Goal: Transaction & Acquisition: Download file/media

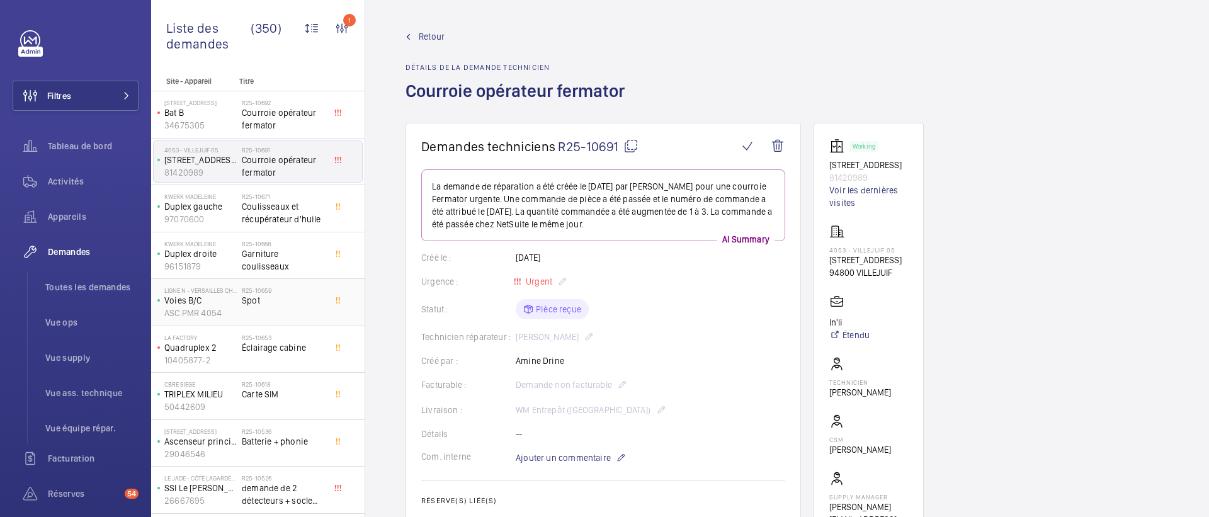
scroll to position [628, 0]
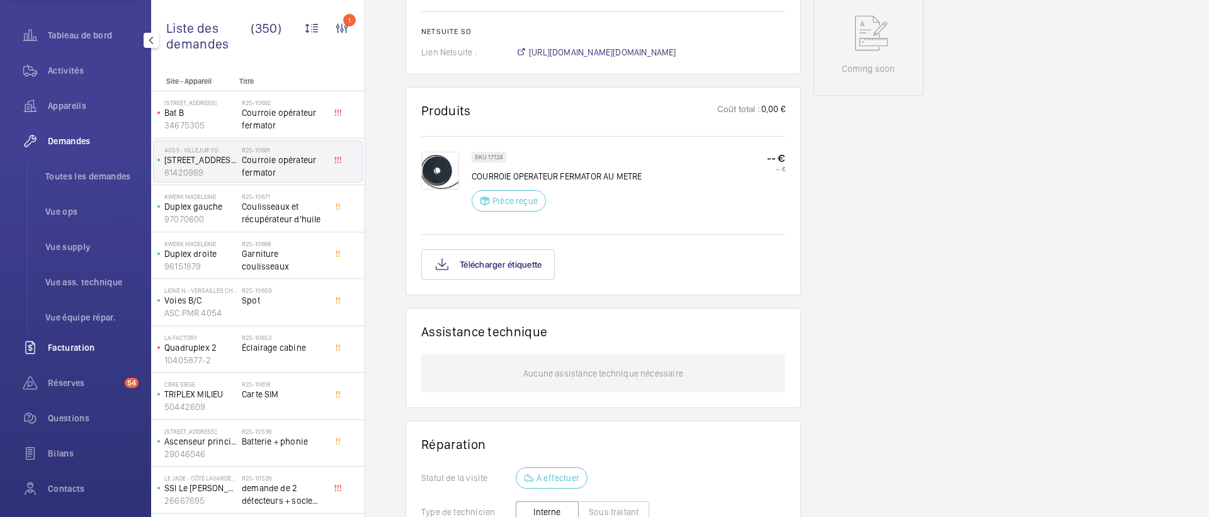
click at [71, 350] on span "Facturation" at bounding box center [93, 347] width 91 height 13
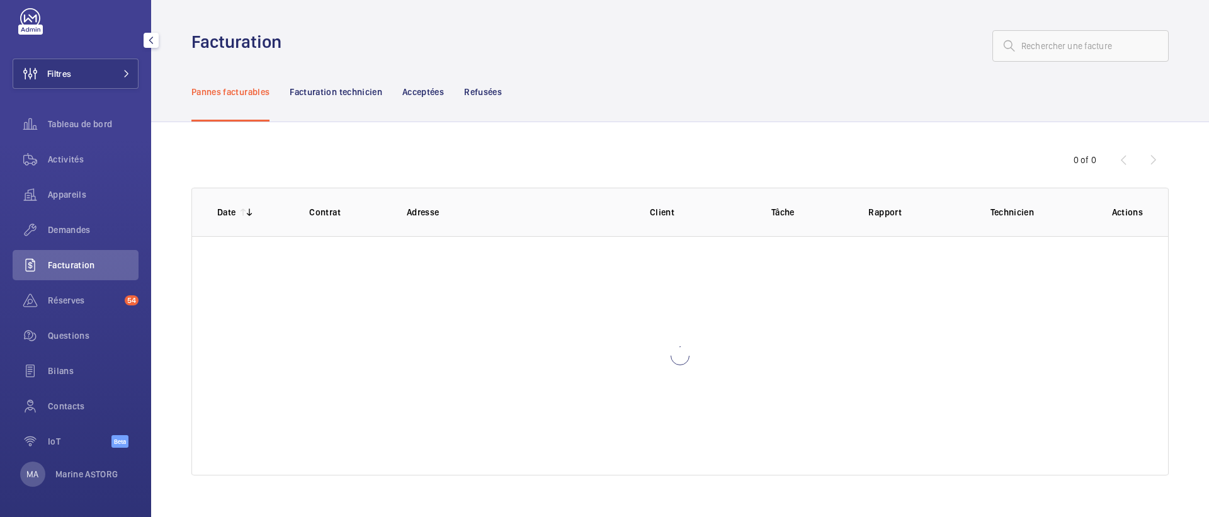
scroll to position [22, 0]
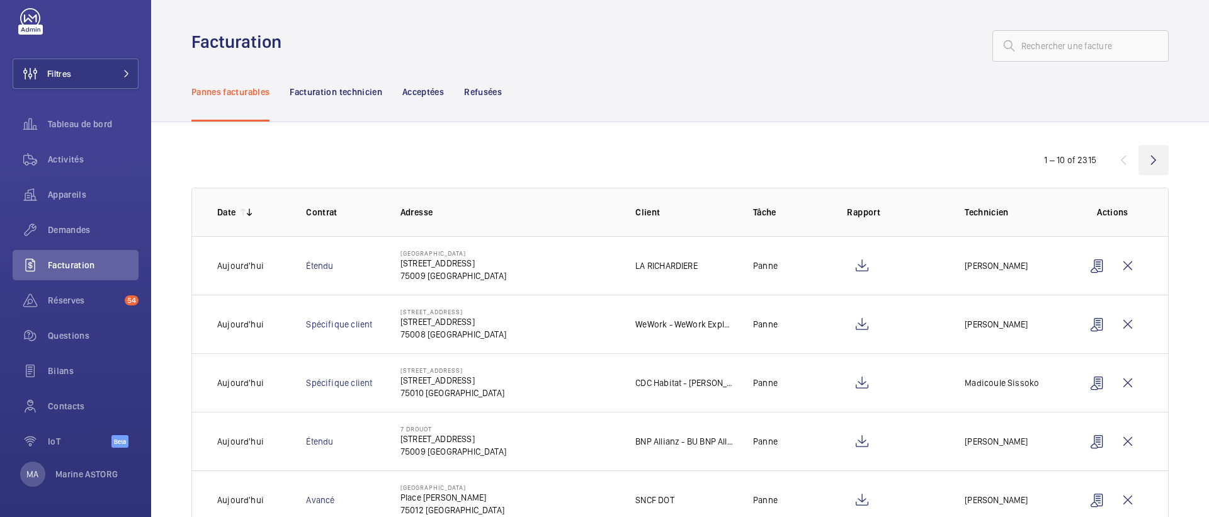
click at [1154, 158] on wm-front-icon-button at bounding box center [1153, 160] width 30 height 30
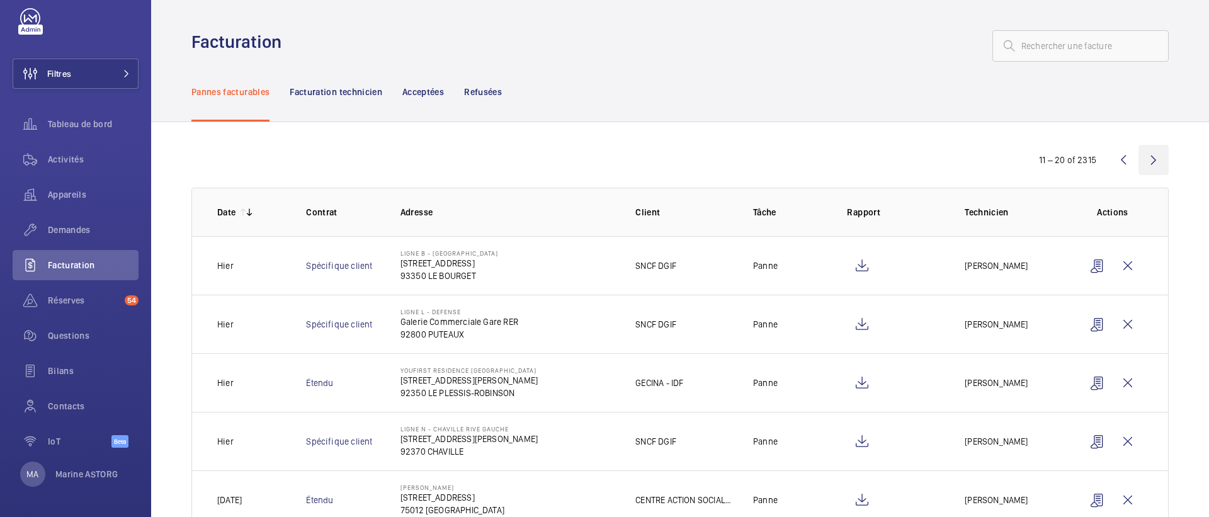
click at [1154, 158] on wm-front-icon-button at bounding box center [1153, 160] width 30 height 30
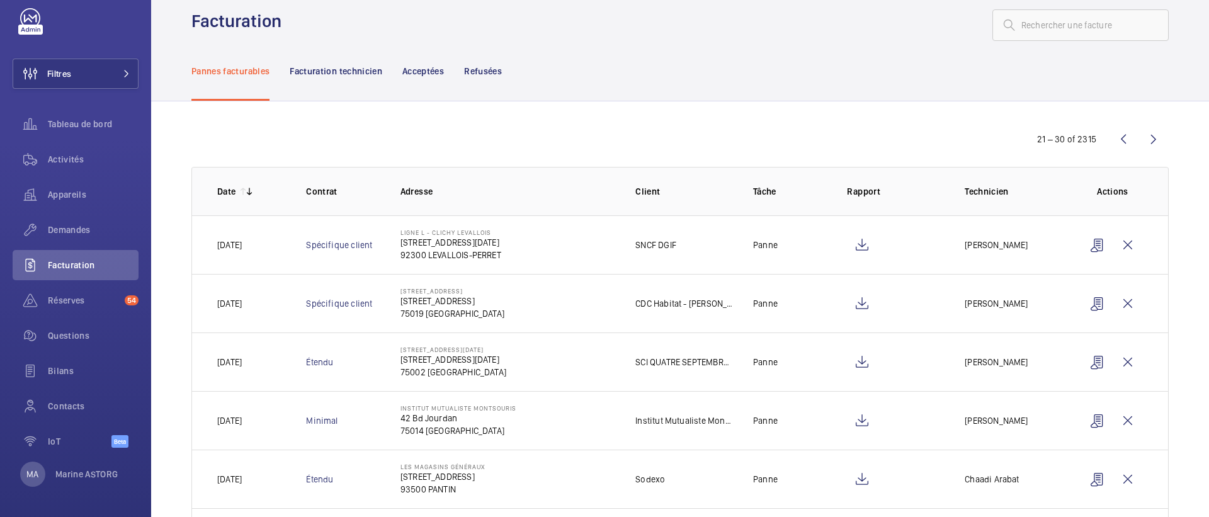
scroll to position [23, 0]
click at [865, 246] on wm-front-icon-button at bounding box center [862, 243] width 30 height 30
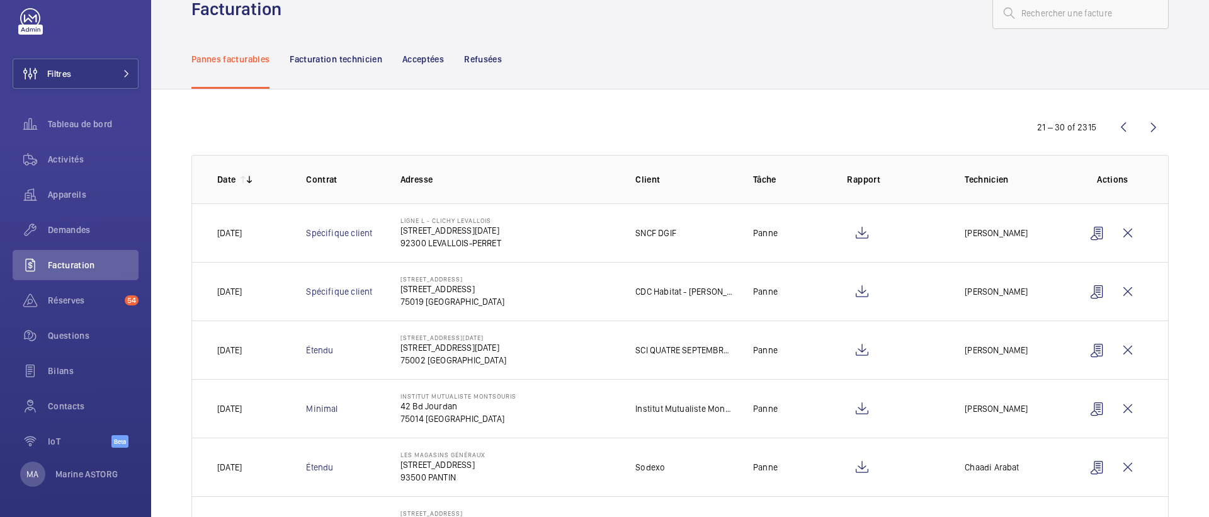
scroll to position [35, 0]
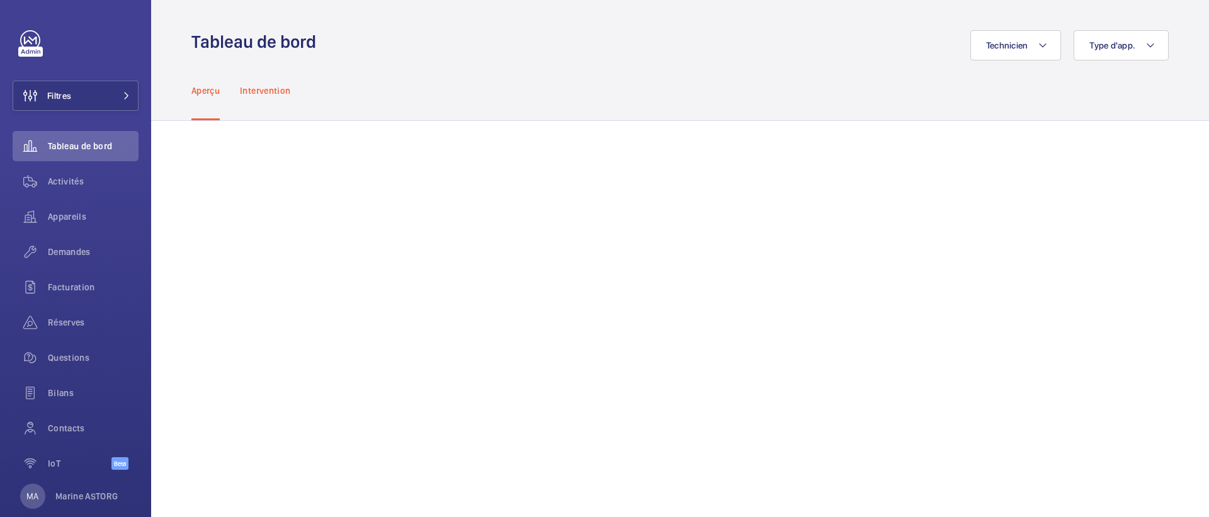
click at [265, 94] on p "Intervention" at bounding box center [265, 90] width 50 height 13
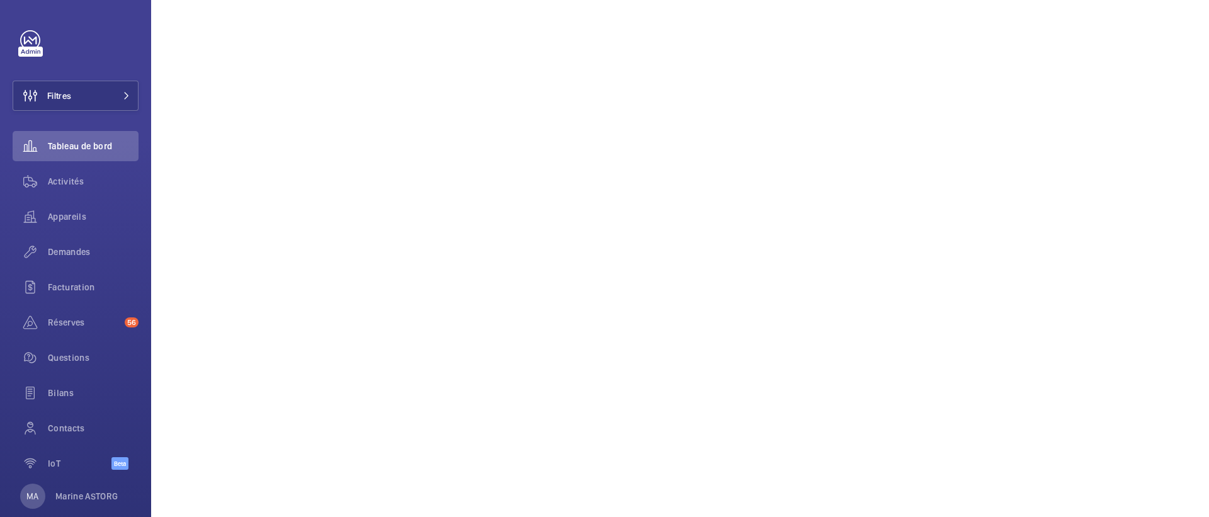
scroll to position [445, 0]
